Goal: Find specific page/section: Find specific page/section

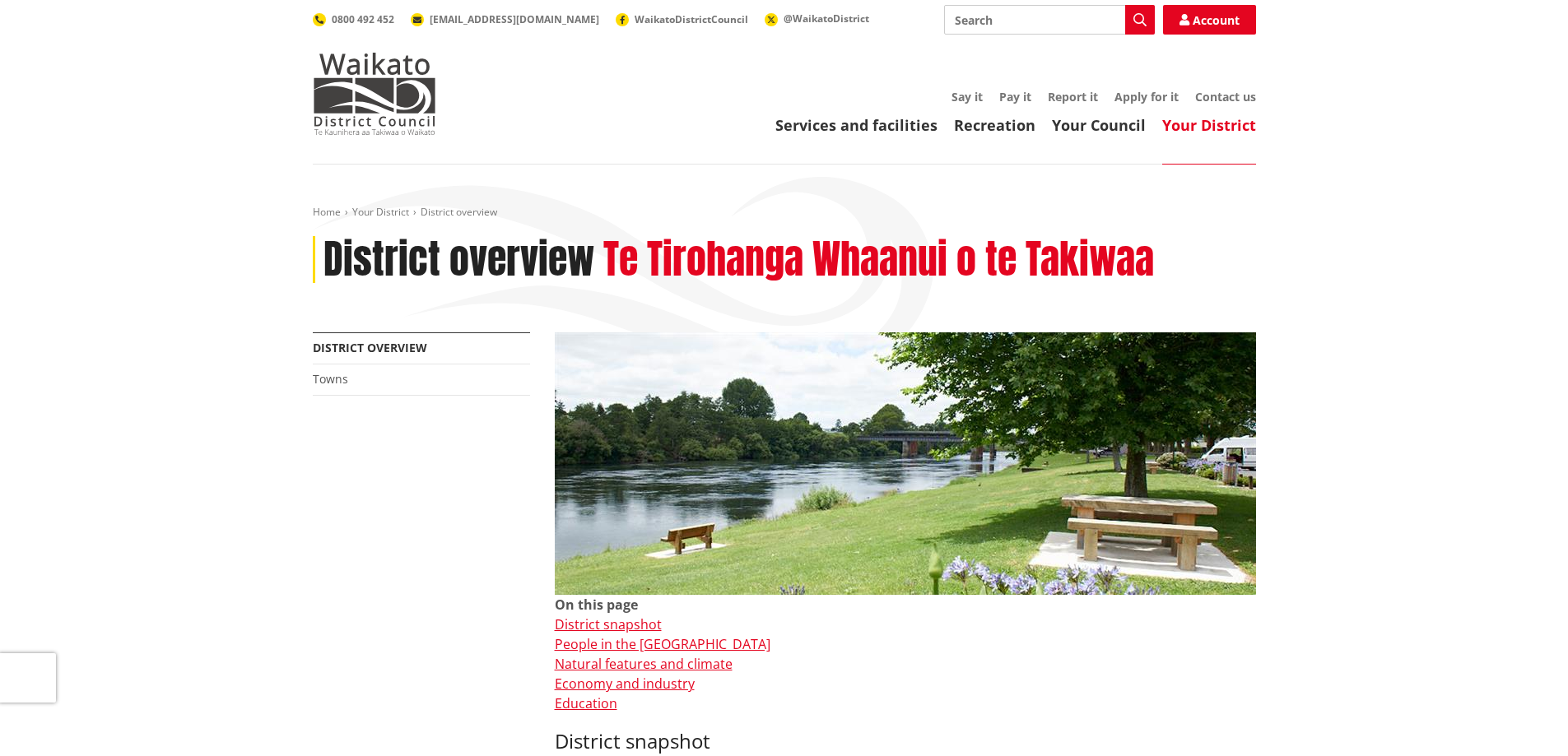
click at [1036, 15] on input "Search" at bounding box center [1050, 19] width 210 height 30
type input "property"
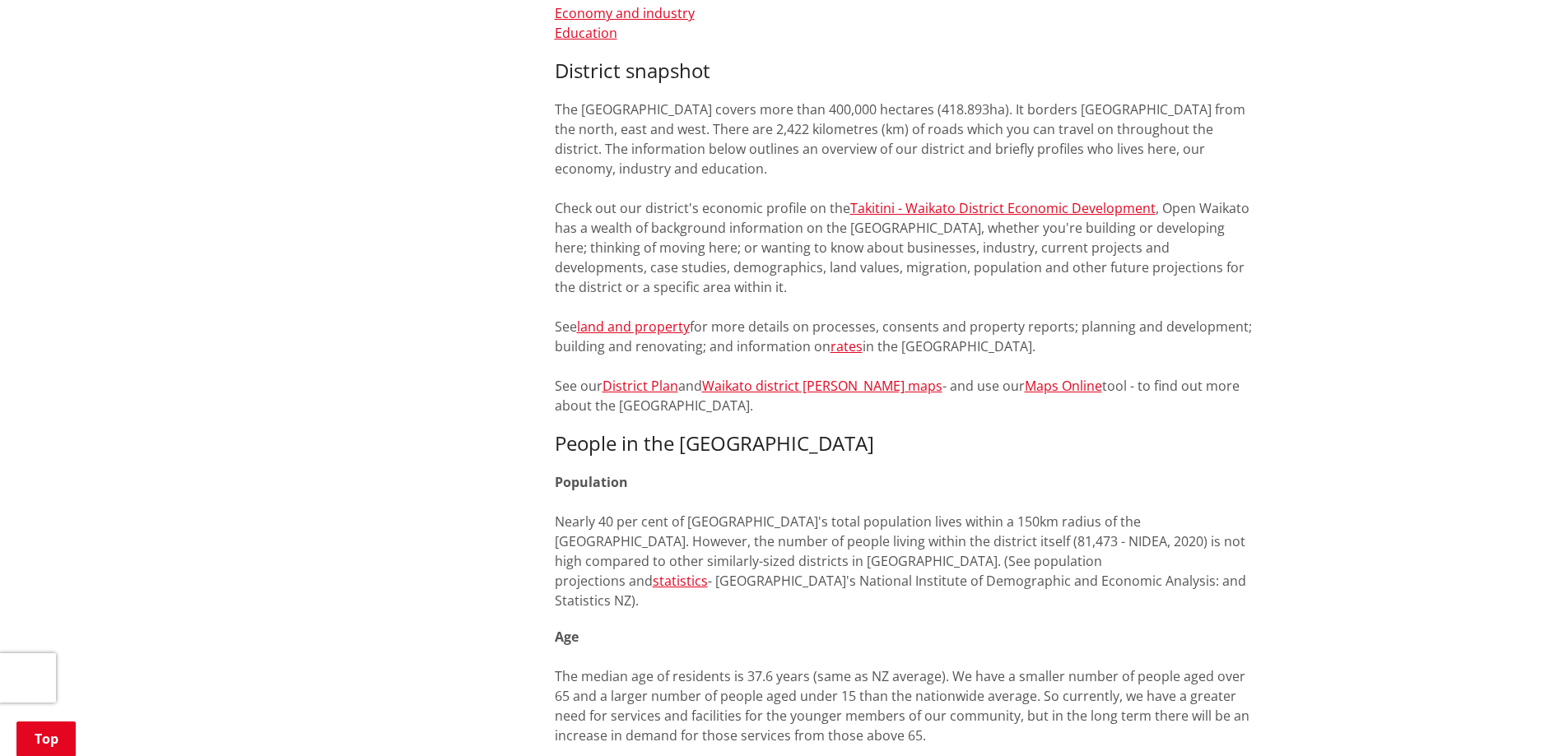
scroll to position [822, 0]
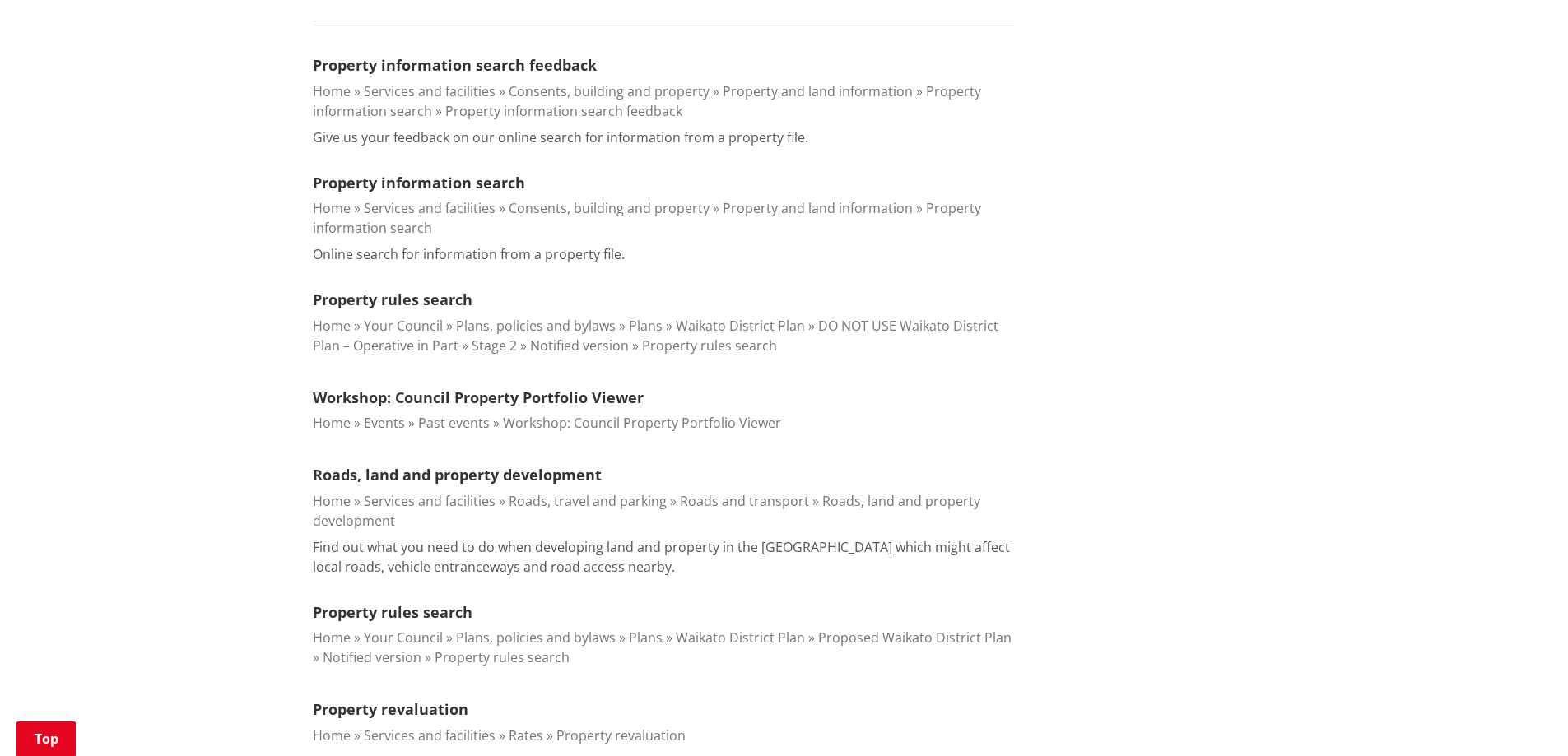
scroll to position [493, 0]
click at [426, 297] on link "Property rules search" at bounding box center [392, 298] width 160 height 19
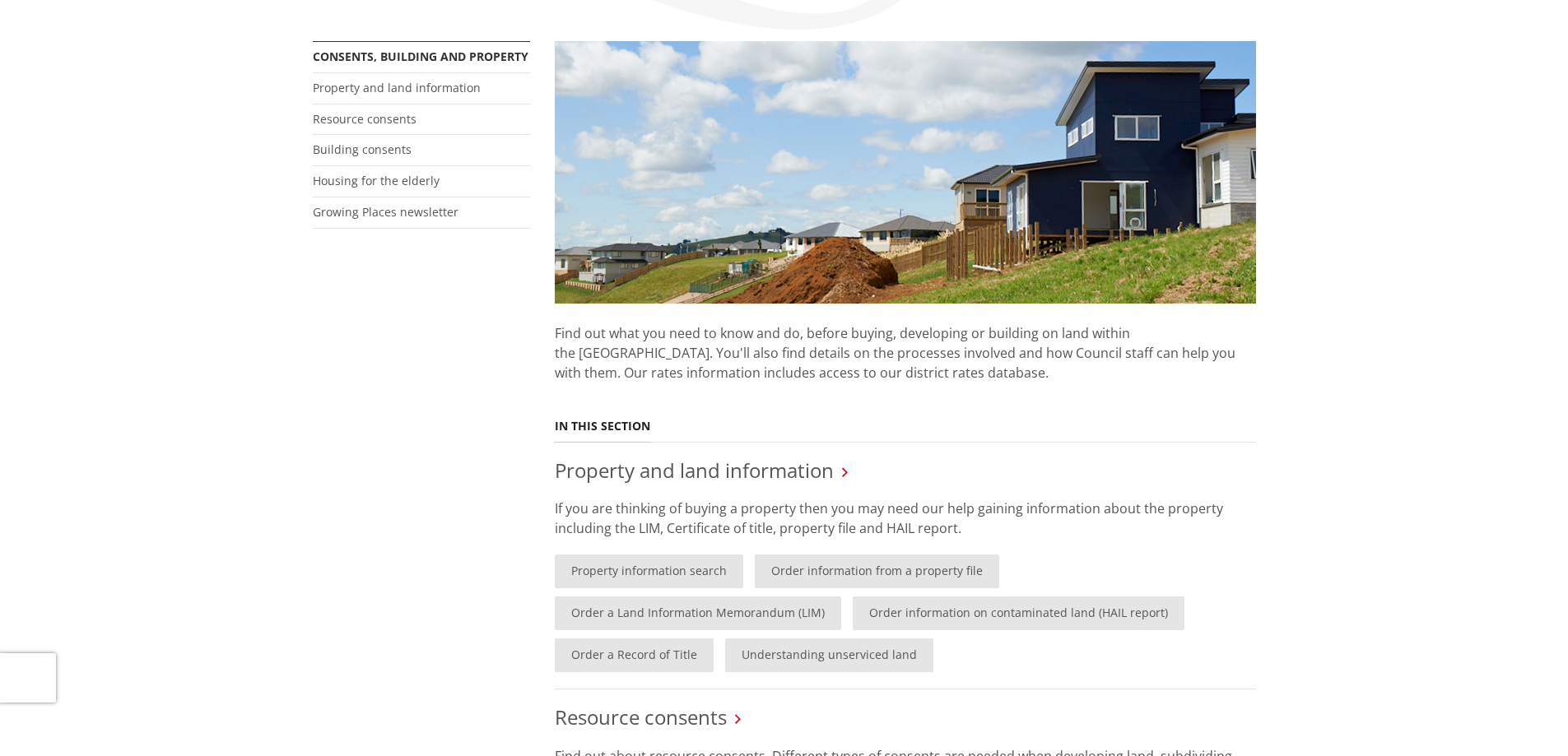
scroll to position [493, 0]
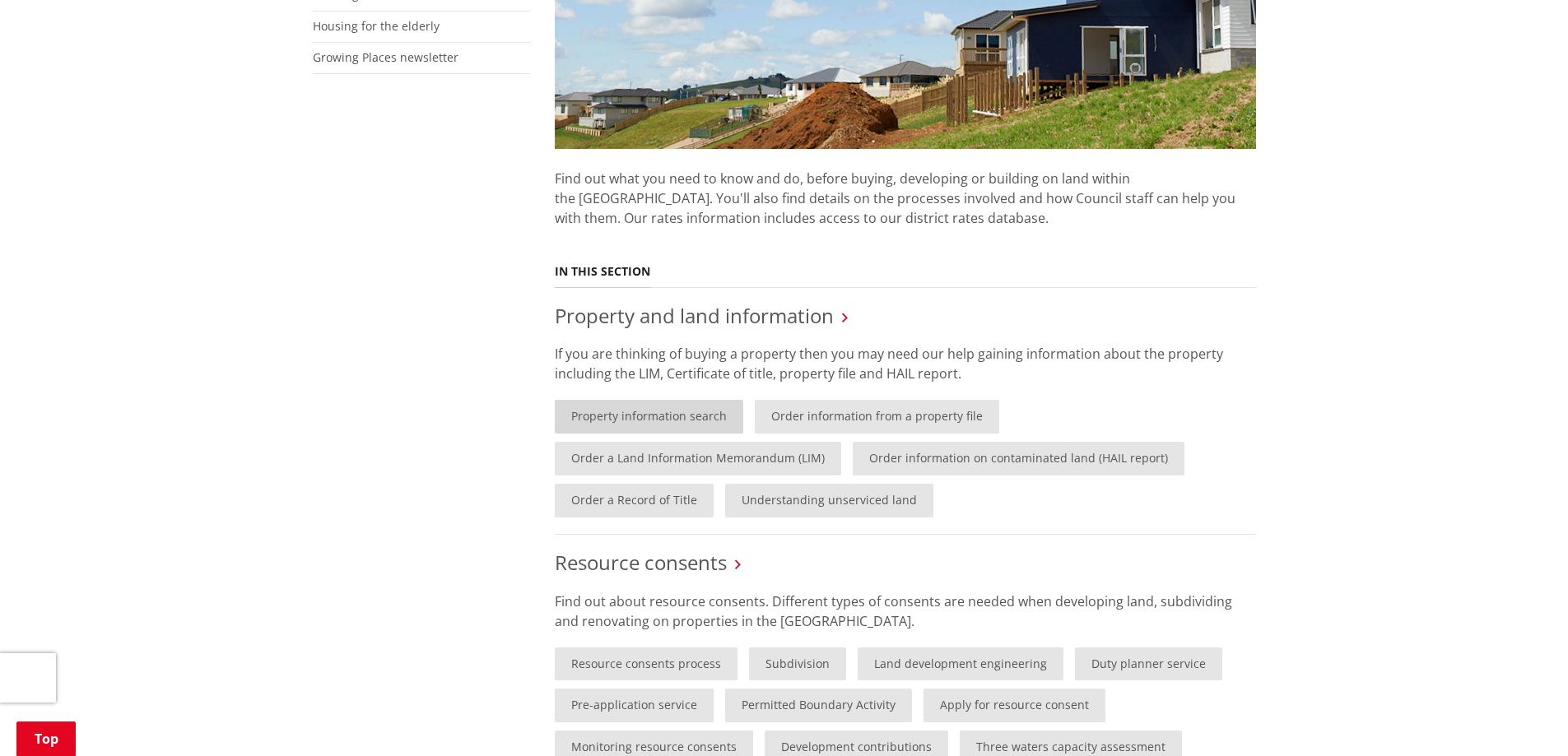
click at [664, 419] on link "Property information search" at bounding box center [649, 417] width 188 height 34
